Goal: Task Accomplishment & Management: Manage account settings

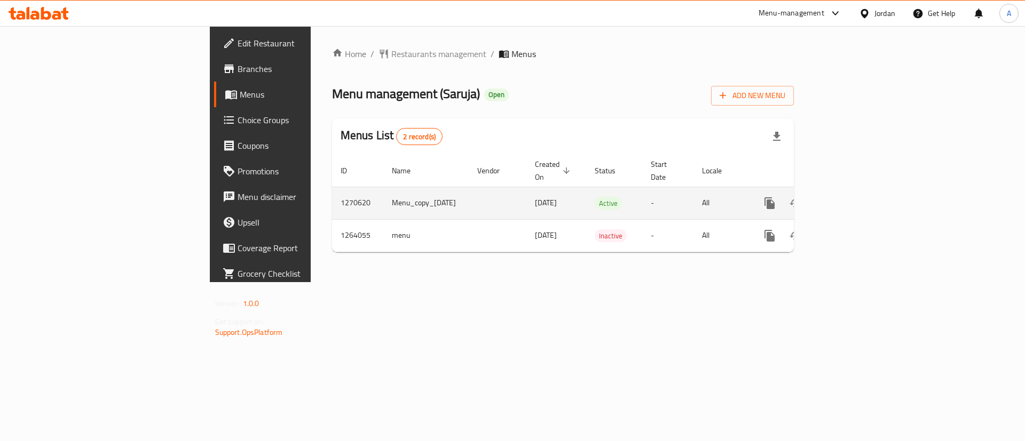
click at [859, 192] on link "enhanced table" at bounding box center [847, 204] width 26 height 26
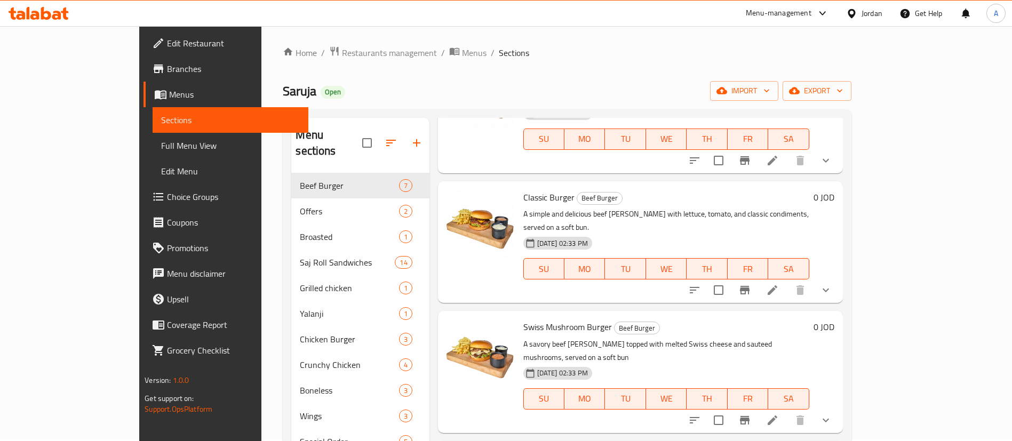
scroll to position [390, 0]
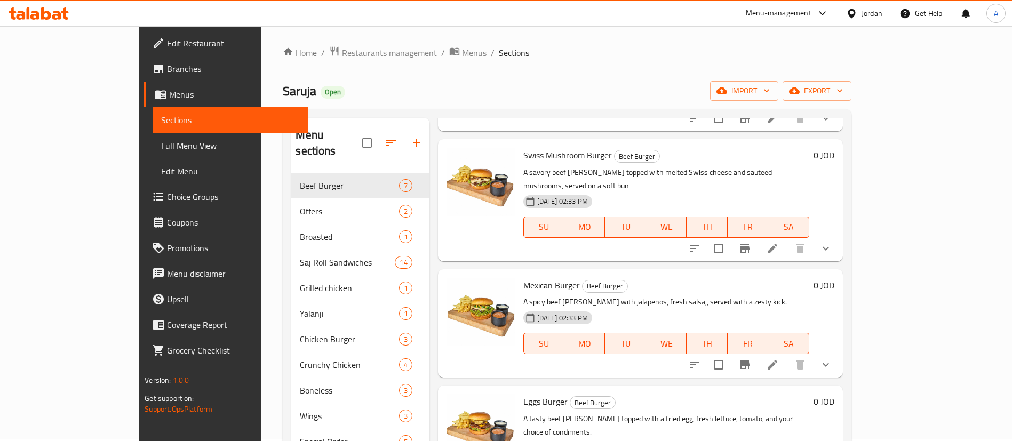
drag, startPoint x: 593, startPoint y: 210, endPoint x: 415, endPoint y: 241, distance: 180.8
click at [447, 278] on img at bounding box center [481, 312] width 68 height 68
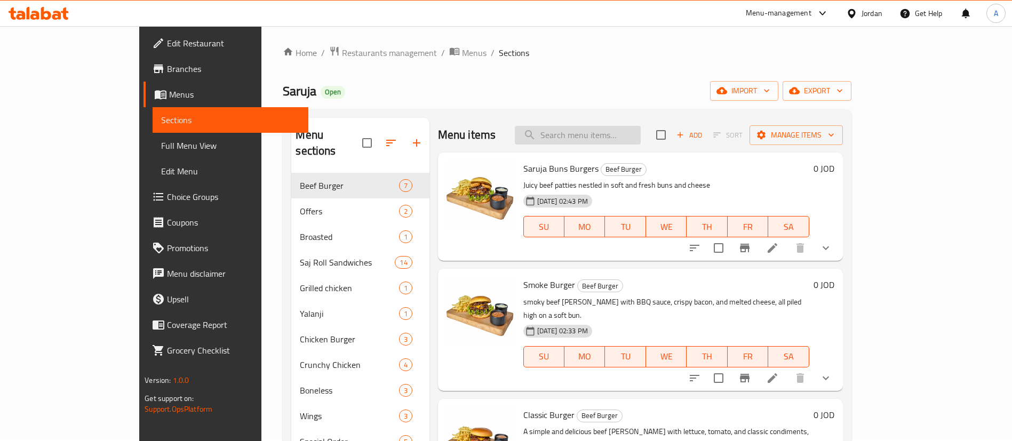
click at [609, 134] on input "search" at bounding box center [578, 135] width 126 height 19
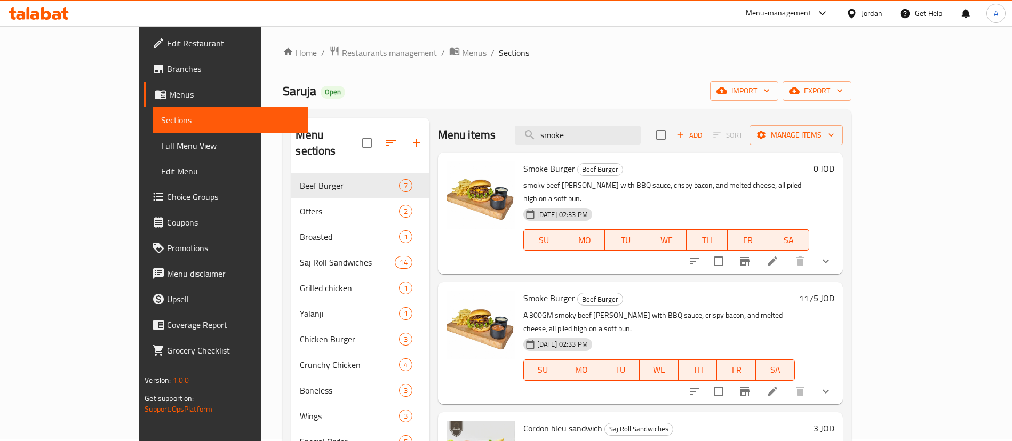
type input "smoke"
click at [835, 291] on h6 "1175 JOD" at bounding box center [817, 298] width 35 height 15
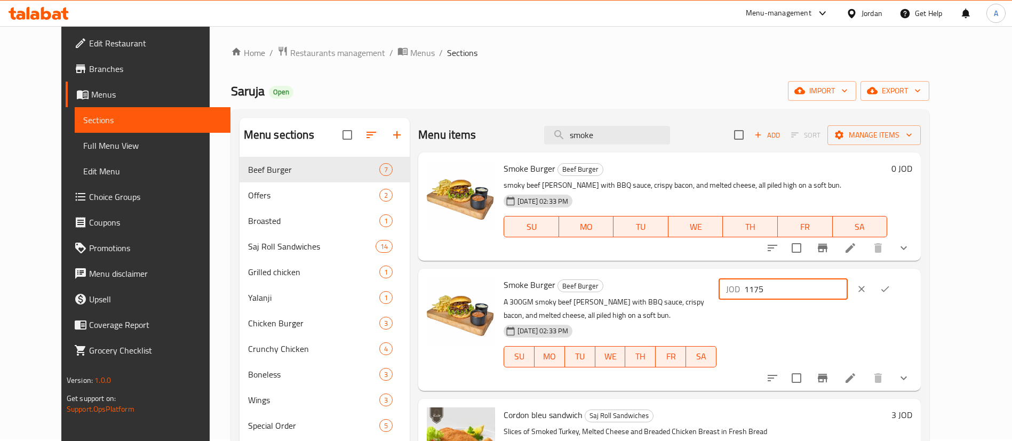
click at [848, 288] on input "1175" at bounding box center [797, 289] width 104 height 21
type input "11.75"
click at [897, 296] on button "ok" at bounding box center [885, 289] width 23 height 23
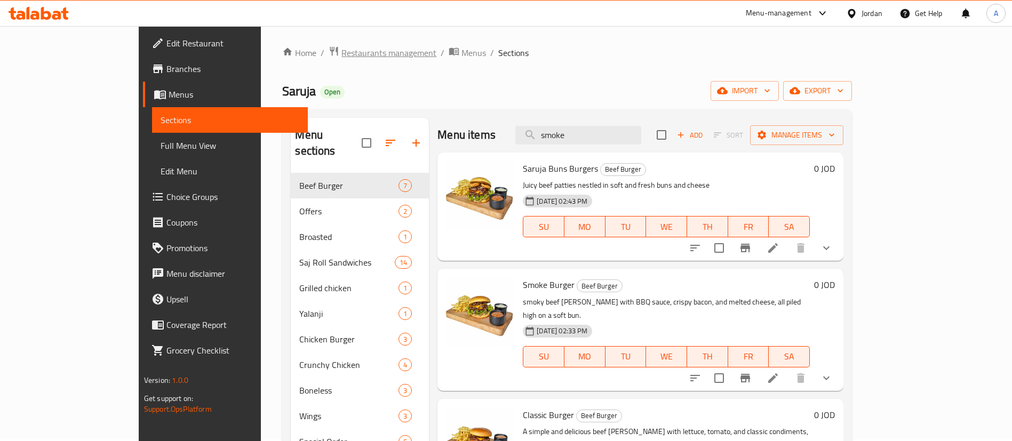
click at [342, 50] on span "Restaurants management" at bounding box center [389, 52] width 95 height 13
